Goal: Task Accomplishment & Management: Manage account settings

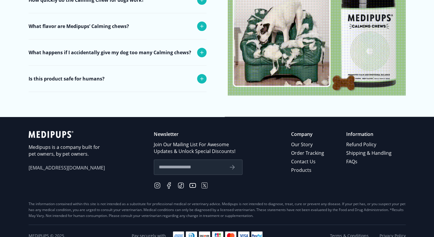
scroll to position [2398, 0]
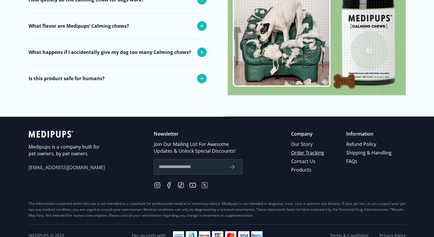
click at [318, 149] on link "Order Tracking" at bounding box center [308, 153] width 34 height 9
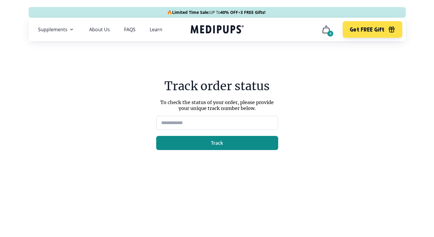
click at [222, 141] on span "Track" at bounding box center [217, 143] width 12 height 6
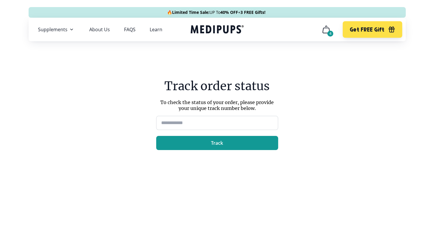
click at [328, 33] on div "4" at bounding box center [331, 34] width 6 height 6
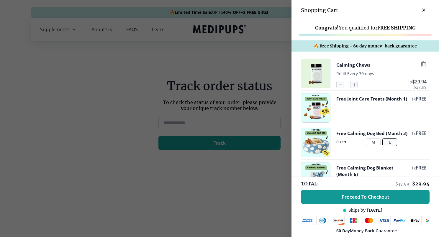
click at [336, 86] on icon "button" at bounding box center [339, 84] width 6 height 6
click at [336, 80] on div "Calming Chews Refill Every 30 days * 1 x $ 29.94 $ 37.99" at bounding box center [381, 73] width 90 height 29
click at [337, 86] on icon "button" at bounding box center [339, 84] width 6 height 6
click at [336, 83] on icon "button" at bounding box center [339, 84] width 6 height 6
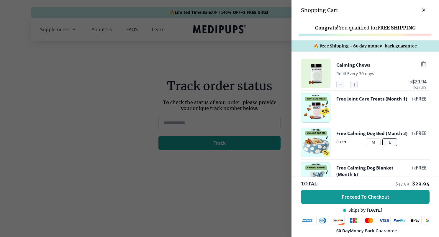
click at [336, 83] on icon "button" at bounding box center [339, 84] width 6 height 6
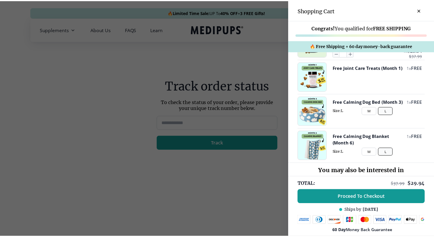
scroll to position [1, 0]
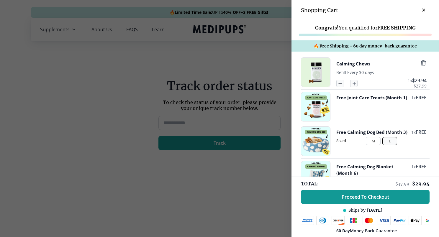
click at [336, 86] on icon "button" at bounding box center [339, 83] width 6 height 6
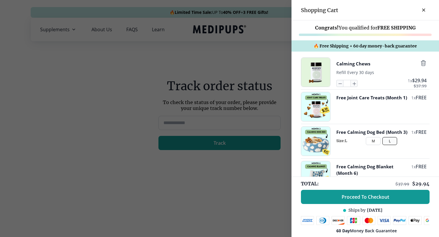
click at [411, 64] on div "Calming Chews" at bounding box center [381, 64] width 90 height 8
click at [420, 63] on icon "button" at bounding box center [423, 63] width 6 height 6
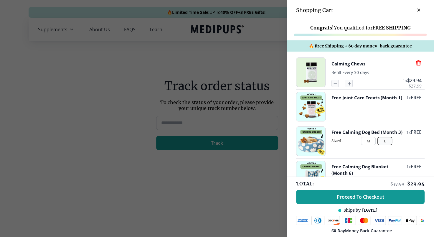
scroll to position [0, 0]
